Goal: Task Accomplishment & Management: Use online tool/utility

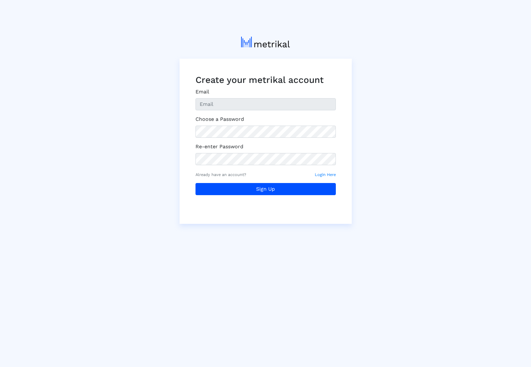
type input "[EMAIL_ADDRESS][DOMAIN_NAME]"
click at [285, 190] on button "Sign Up" at bounding box center [266, 189] width 140 height 12
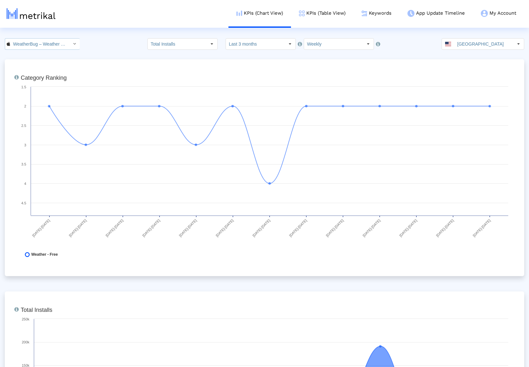
click at [73, 45] on icon "Select" at bounding box center [74, 43] width 3 height 4
click at [62, 66] on div "Weather Radar by WeatherBug <[DOMAIN_NAME]>" at bounding box center [39, 66] width 62 height 6
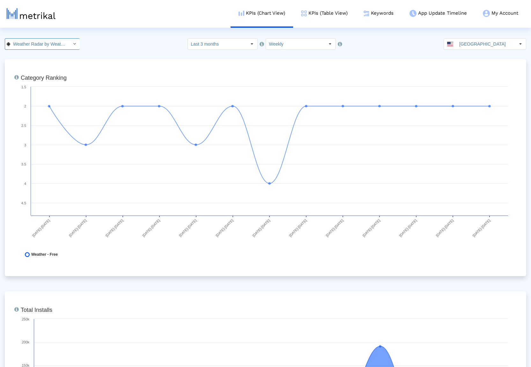
scroll to position [0, 57]
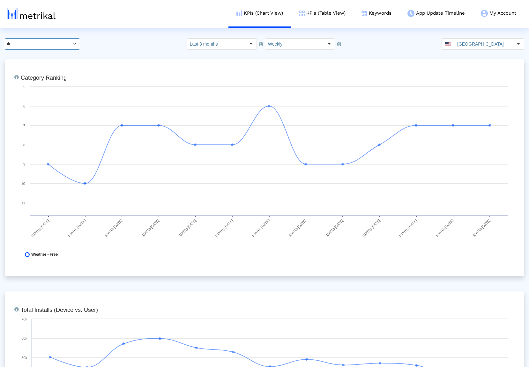
click at [69, 45] on div "Select" at bounding box center [74, 44] width 10 height 10
click at [57, 54] on div "WeatherBug – Weather Forecast <281940292>" at bounding box center [39, 55] width 62 height 6
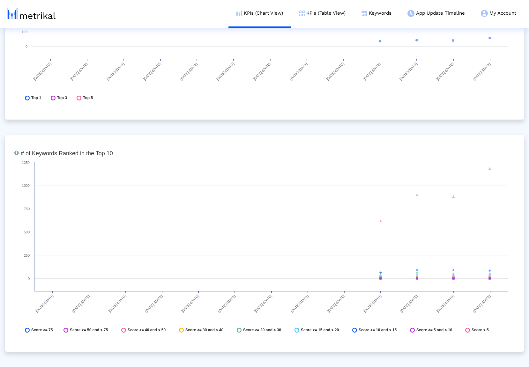
scroll to position [0, 0]
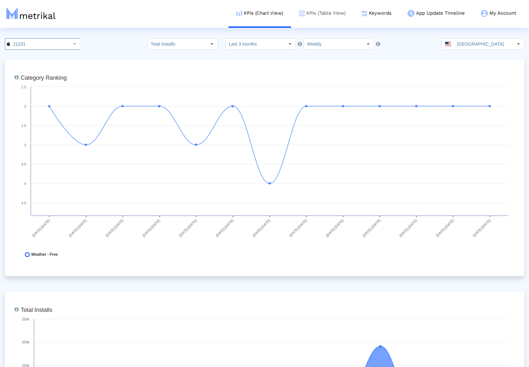
click at [325, 12] on link "KPIs (Table View)" at bounding box center [322, 13] width 63 height 26
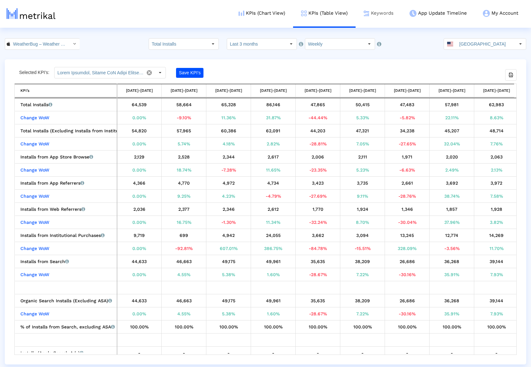
click at [378, 15] on link "Keywords" at bounding box center [379, 13] width 46 height 26
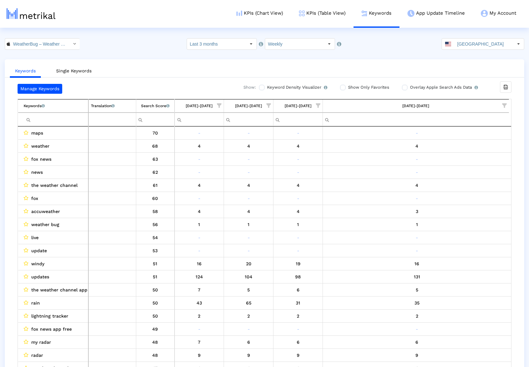
scroll to position [13, 0]
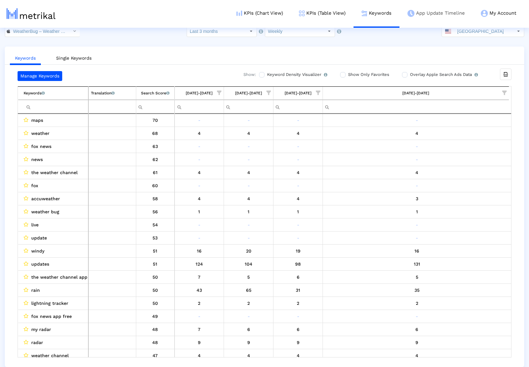
click at [438, 14] on link "App Update Timeline" at bounding box center [436, 13] width 73 height 26
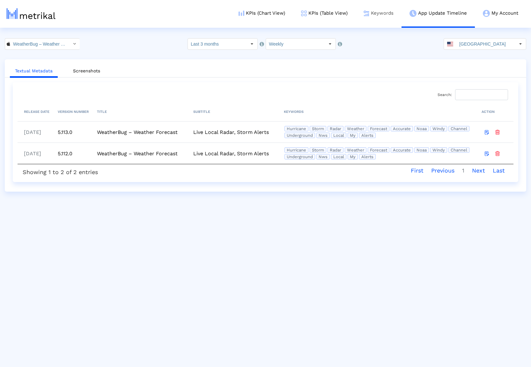
click at [377, 12] on link "Keywords" at bounding box center [379, 13] width 46 height 26
